Goal: Information Seeking & Learning: Learn about a topic

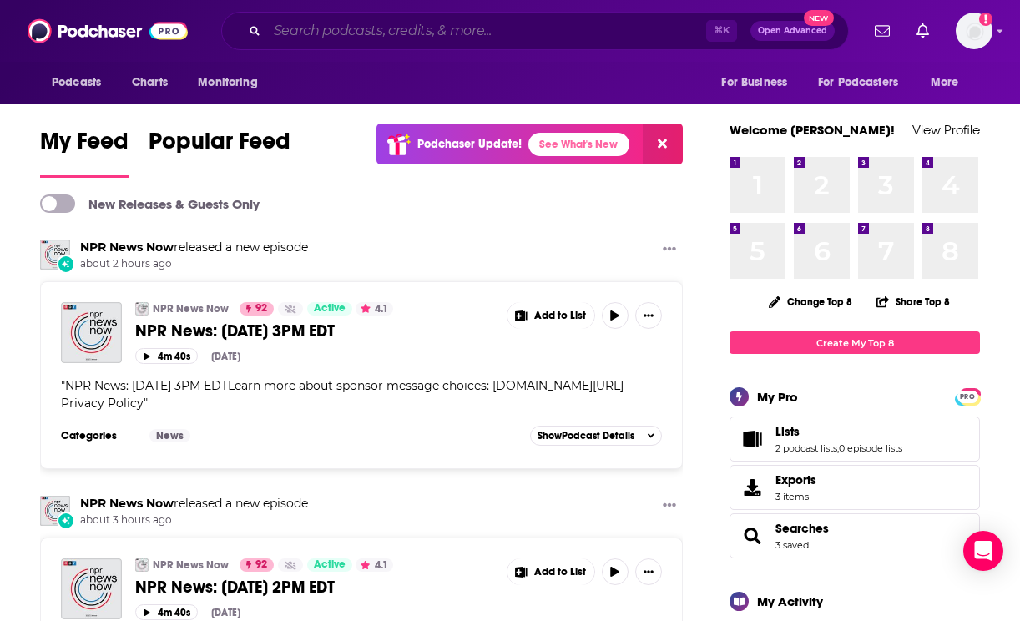
click at [491, 28] on input "Search podcasts, credits, & more..." at bounding box center [486, 31] width 439 height 27
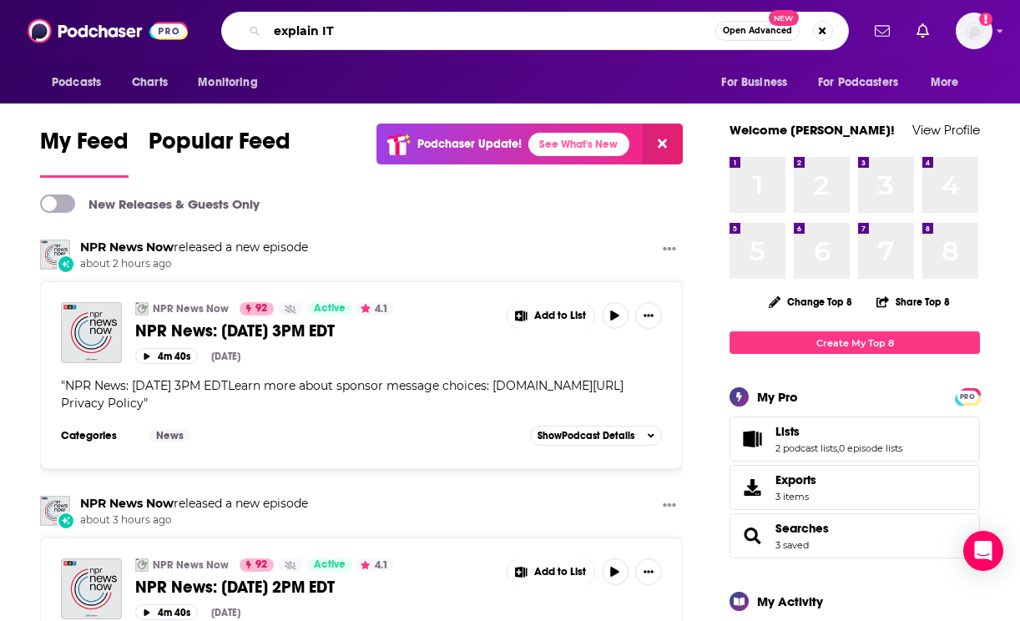
type input "explain IT"
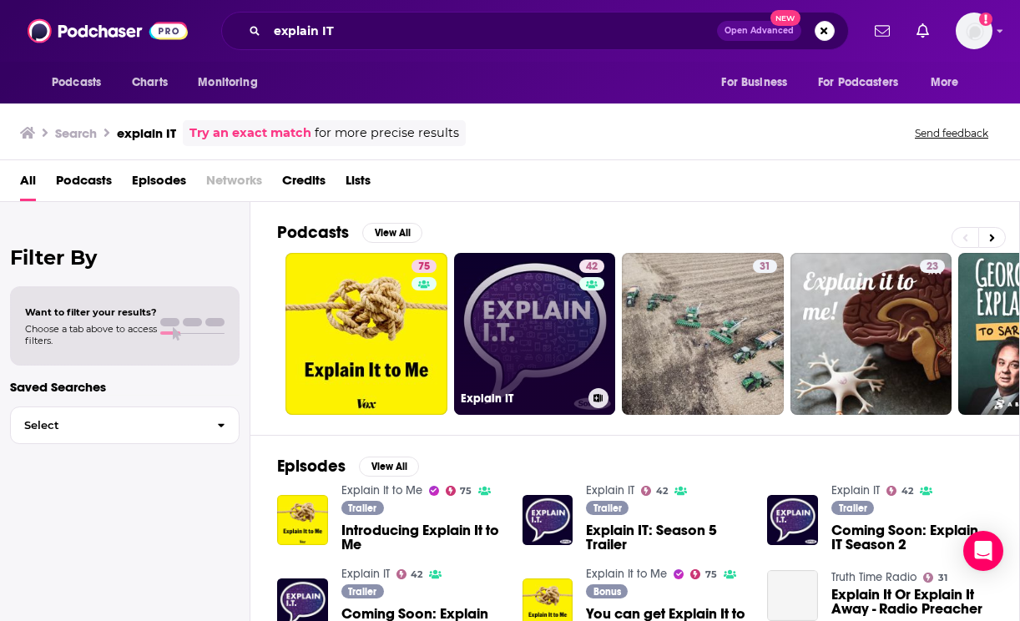
click at [498, 304] on link "42 Explain IT" at bounding box center [535, 334] width 162 height 162
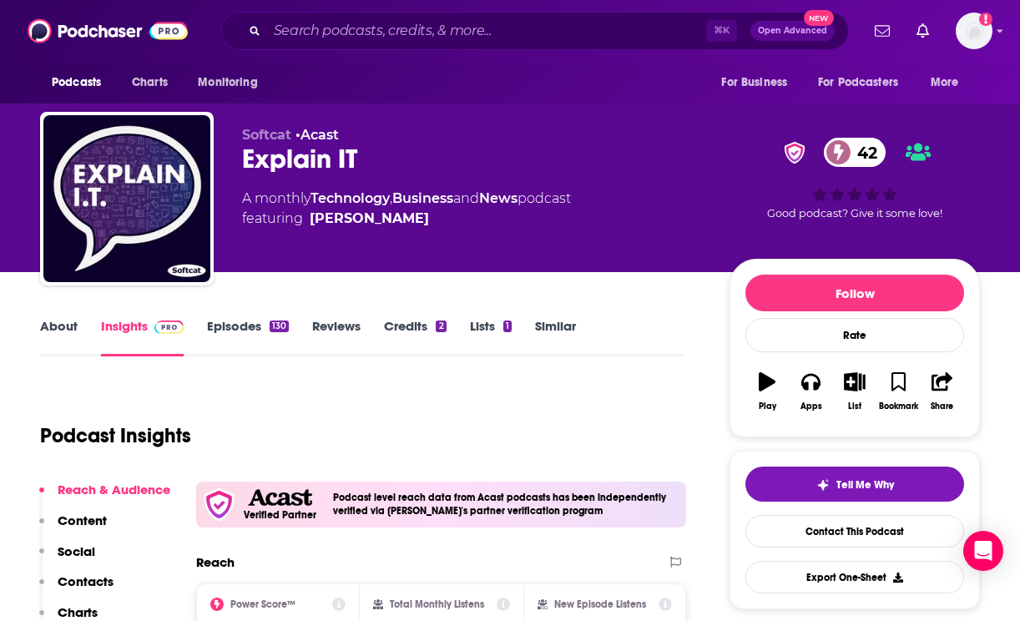
click at [229, 335] on link "Episodes 130" at bounding box center [248, 337] width 82 height 38
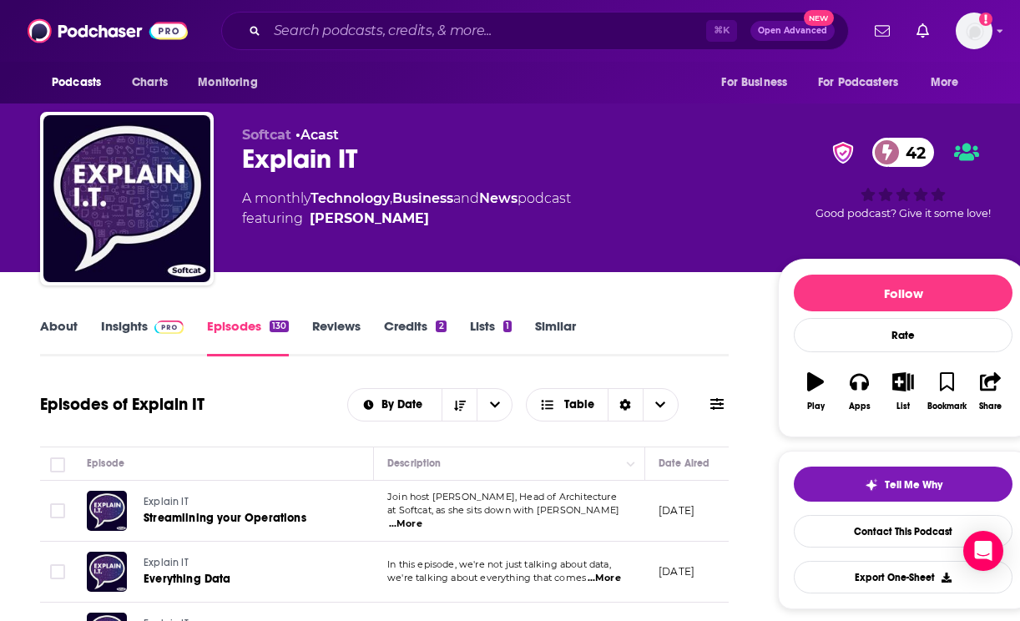
click at [160, 334] on span at bounding box center [168, 326] width 29 height 16
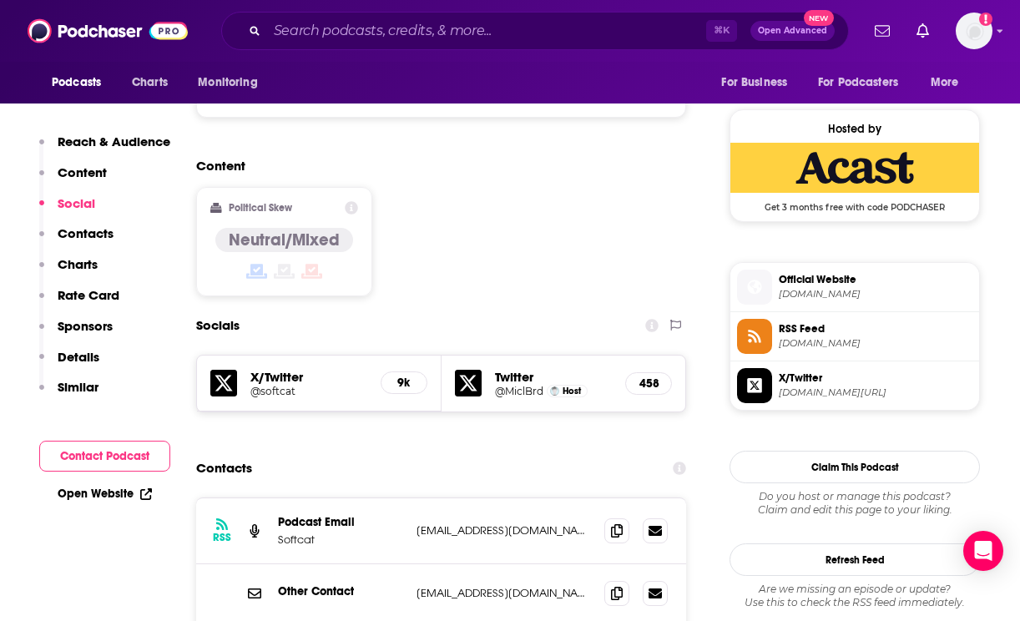
scroll to position [1299, 0]
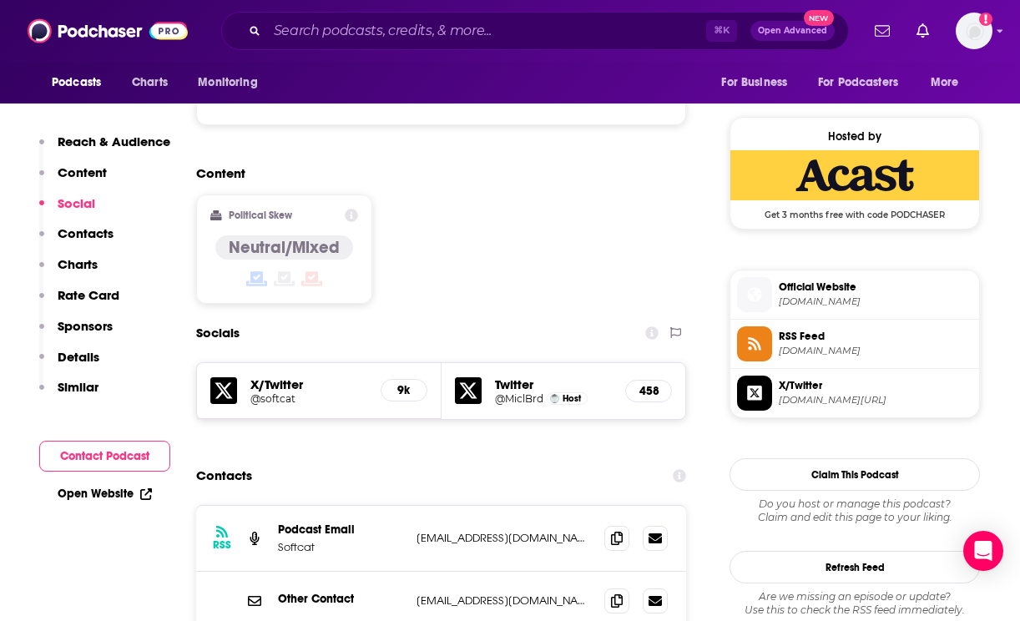
click at [508, 376] on h5 "Twitter" at bounding box center [554, 384] width 118 height 16
click at [551, 394] on img "Michael Bird" at bounding box center [554, 398] width 9 height 9
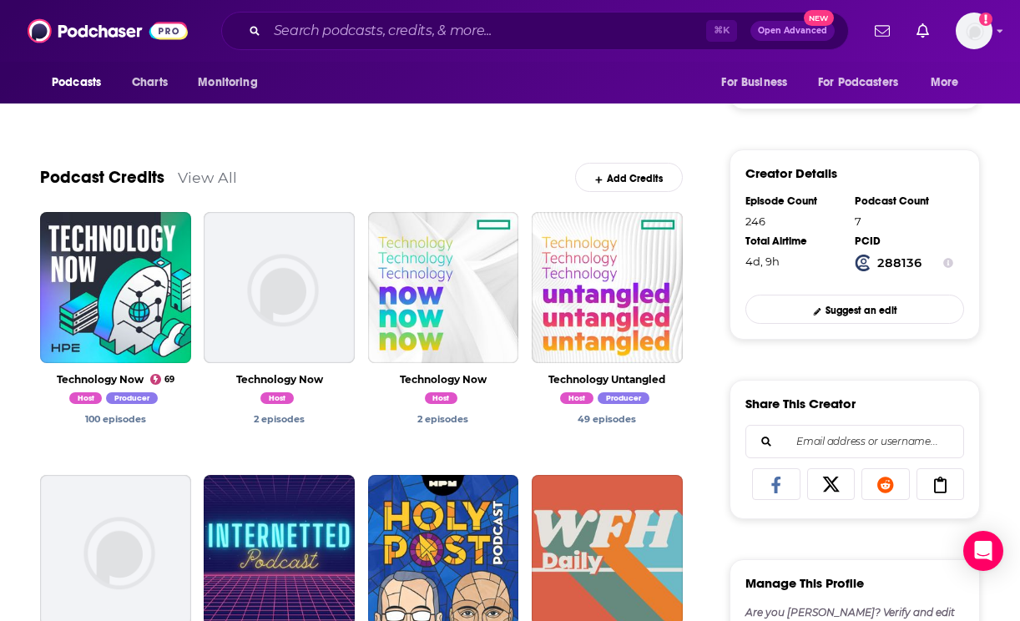
scroll to position [355, 0]
